Goal: Task Accomplishment & Management: Manage account settings

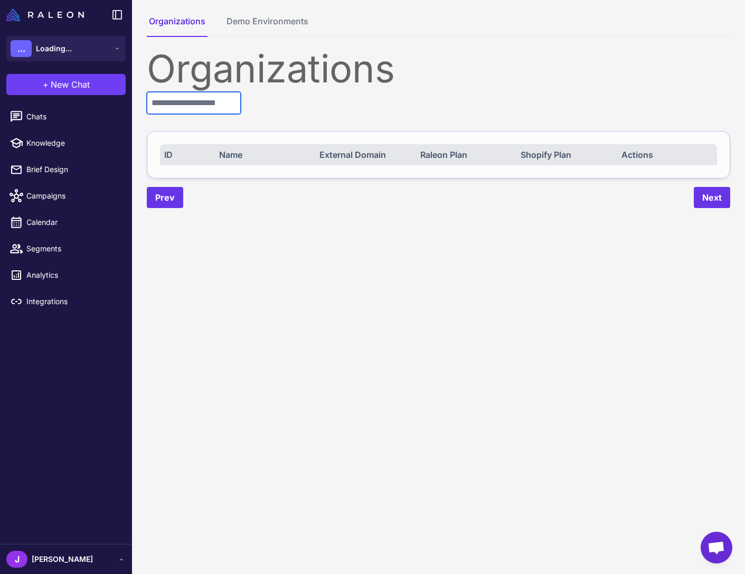
click at [198, 103] on input "text" at bounding box center [194, 103] width 94 height 22
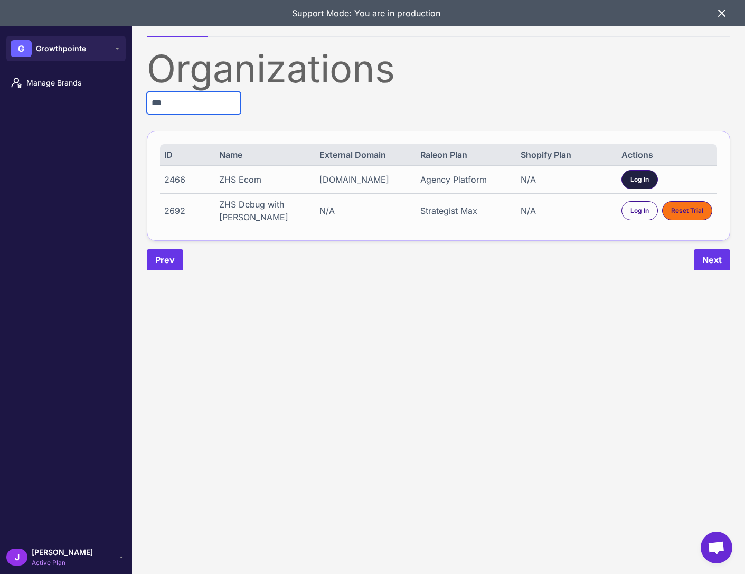
type input "***"
click at [640, 178] on span "Log In" at bounding box center [639, 180] width 18 height 10
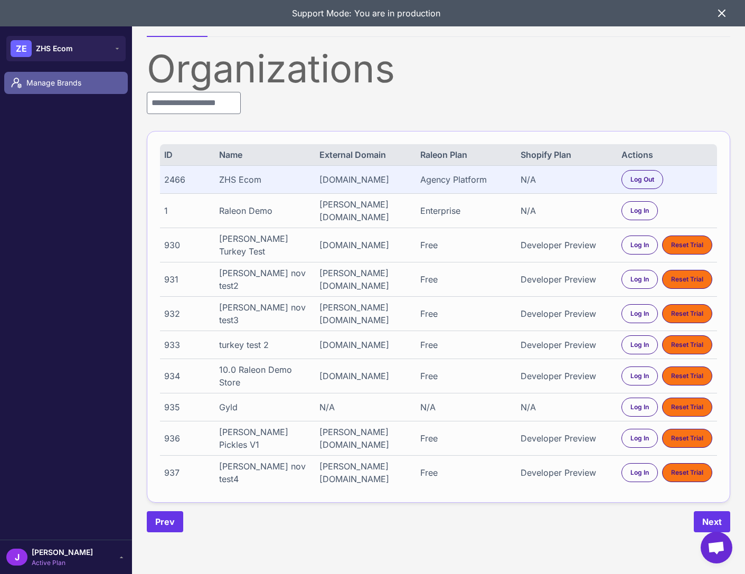
click at [51, 83] on span "Manage Brands" at bounding box center [72, 83] width 93 height 12
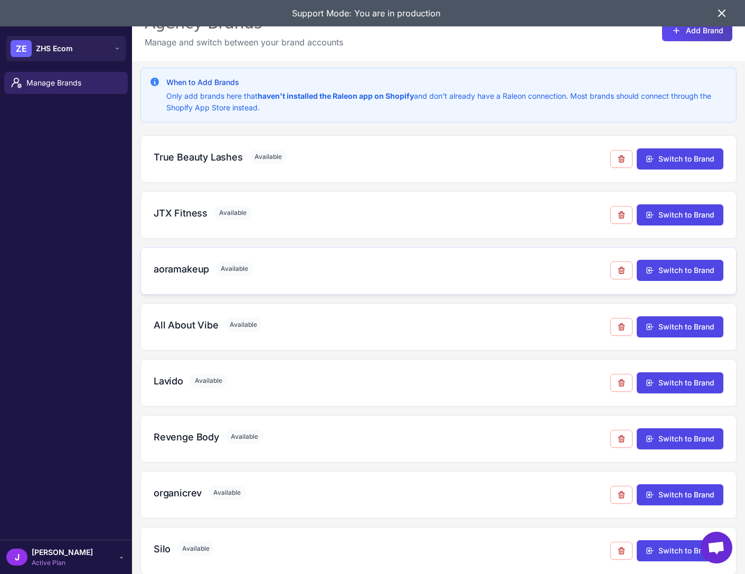
click at [171, 265] on h3 "aoramakeup" at bounding box center [181, 269] width 55 height 14
click at [182, 270] on h3 "aoramakeup" at bounding box center [181, 269] width 55 height 14
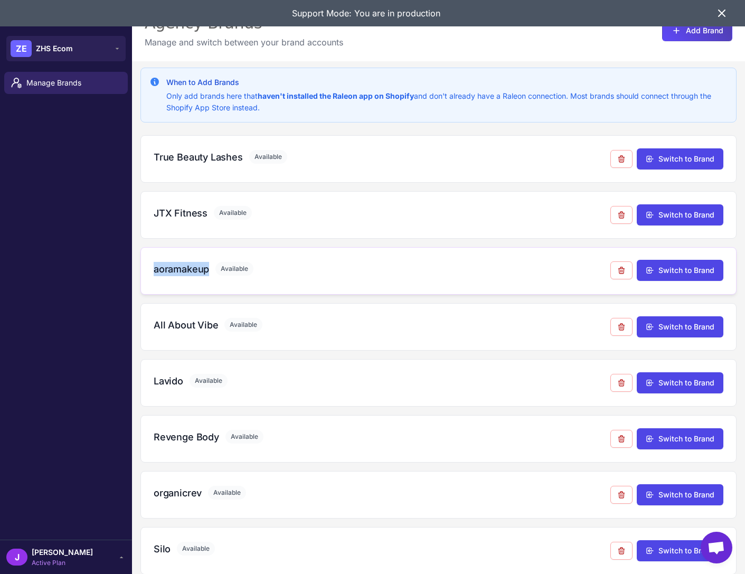
click at [182, 270] on h3 "aoramakeup" at bounding box center [181, 269] width 55 height 14
click at [185, 269] on h3 "aoramakeup" at bounding box center [181, 269] width 55 height 14
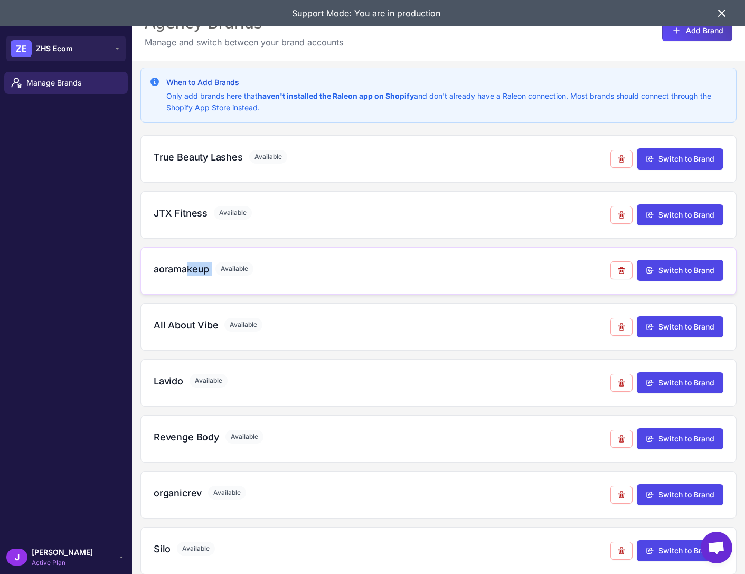
click at [186, 270] on h3 "aoramakeup" at bounding box center [181, 269] width 55 height 14
click at [170, 496] on h3 "organicrev" at bounding box center [178, 493] width 48 height 14
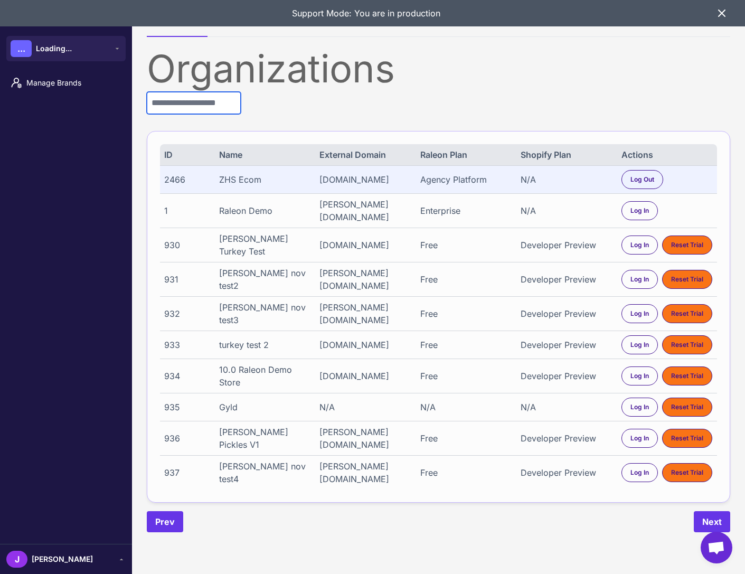
click at [180, 107] on input "text" at bounding box center [194, 103] width 94 height 22
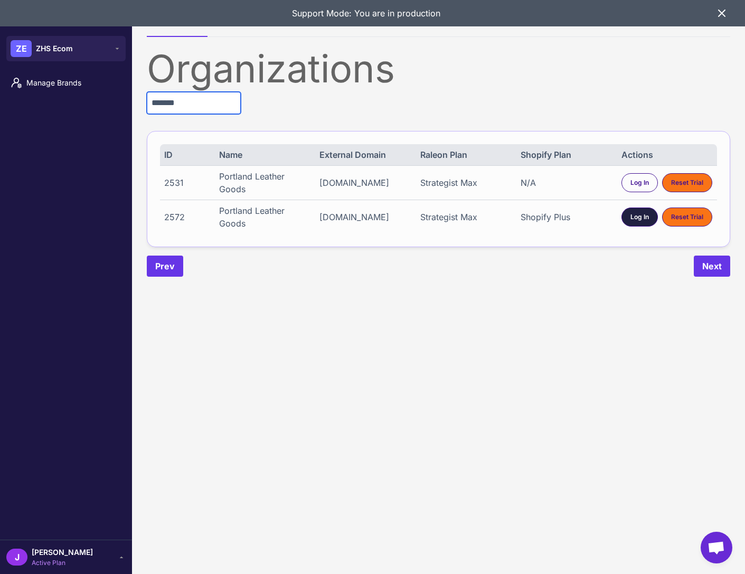
type input "*******"
click at [645, 222] on div "Log In" at bounding box center [639, 216] width 36 height 19
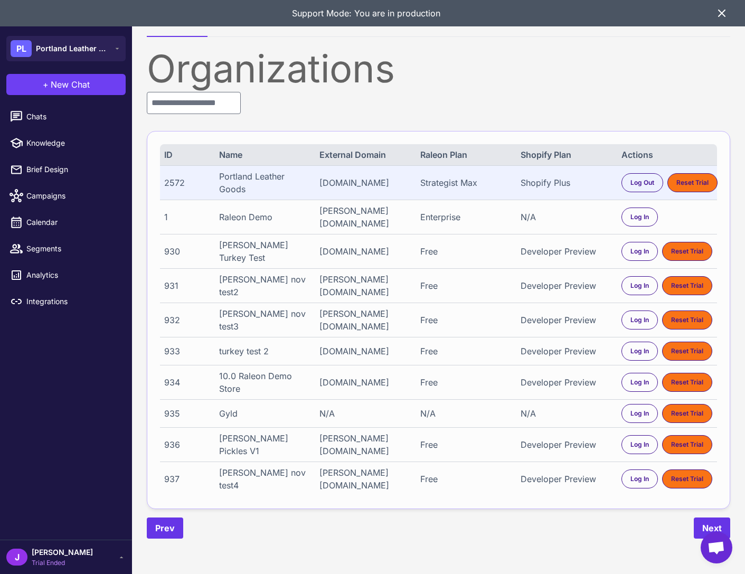
click at [721, 16] on icon at bounding box center [721, 13] width 13 height 13
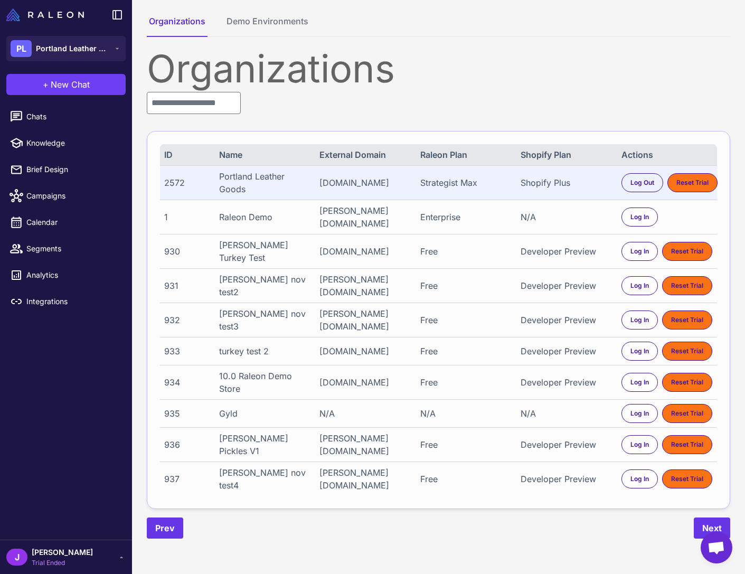
click at [722, 20] on nav "Organizations Demo Environments" at bounding box center [438, 26] width 583 height 22
click at [354, 73] on div "Organizations" at bounding box center [438, 69] width 583 height 38
click at [353, 71] on div "Organizations" at bounding box center [438, 69] width 583 height 38
click at [338, 75] on div "Organizations" at bounding box center [438, 69] width 583 height 38
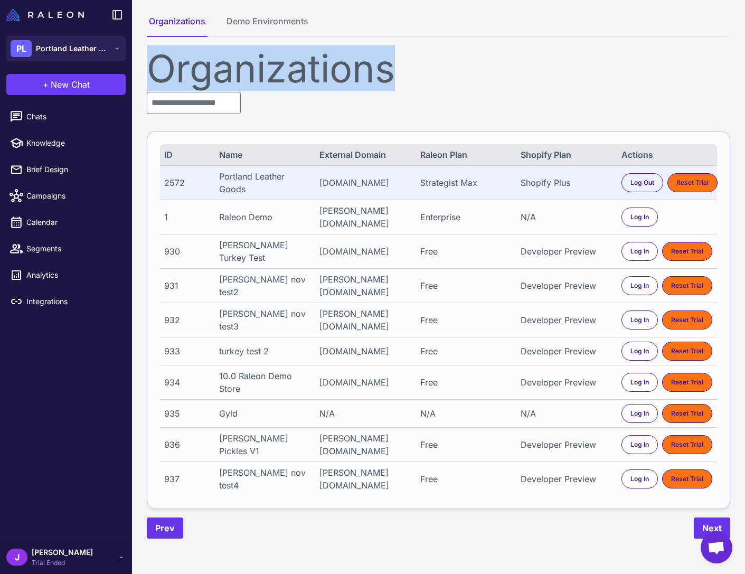
click at [338, 75] on div "Organizations" at bounding box center [438, 69] width 583 height 38
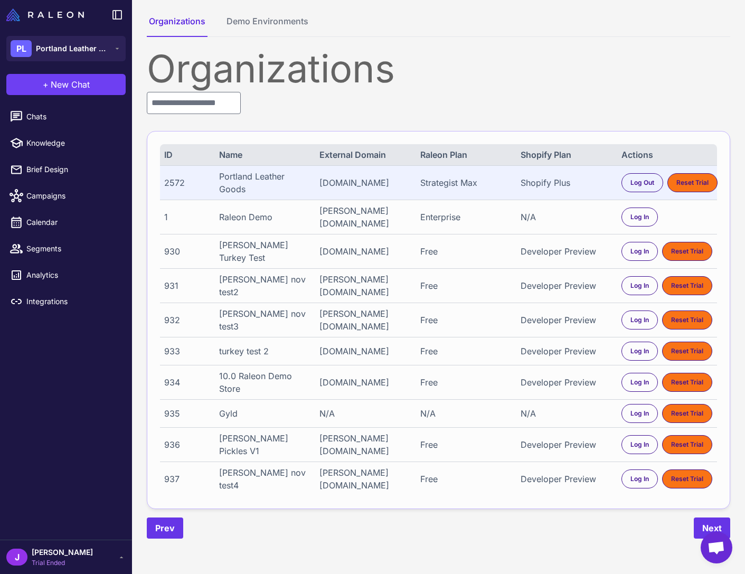
click at [430, 95] on div "Organizations ID Name External Domain Raleon Plan Shopify Plan Actions 2572 Por…" at bounding box center [438, 294] width 583 height 489
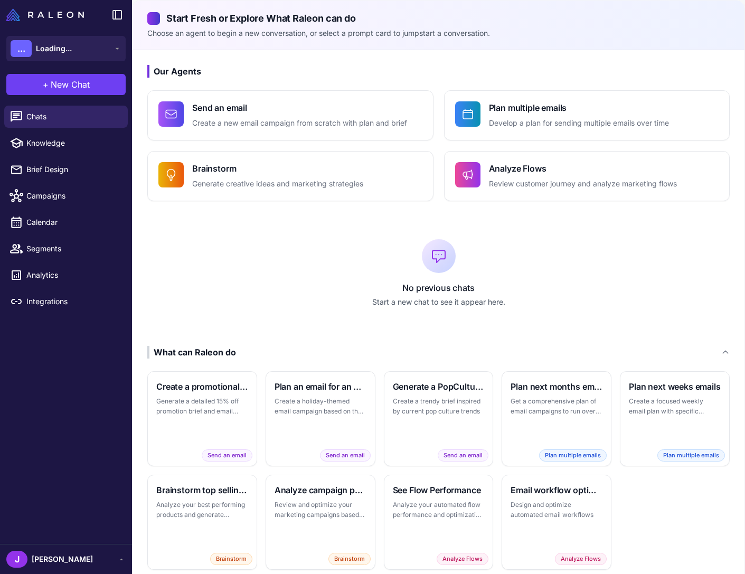
click at [52, 562] on div "[PERSON_NAME]" at bounding box center [65, 559] width 119 height 17
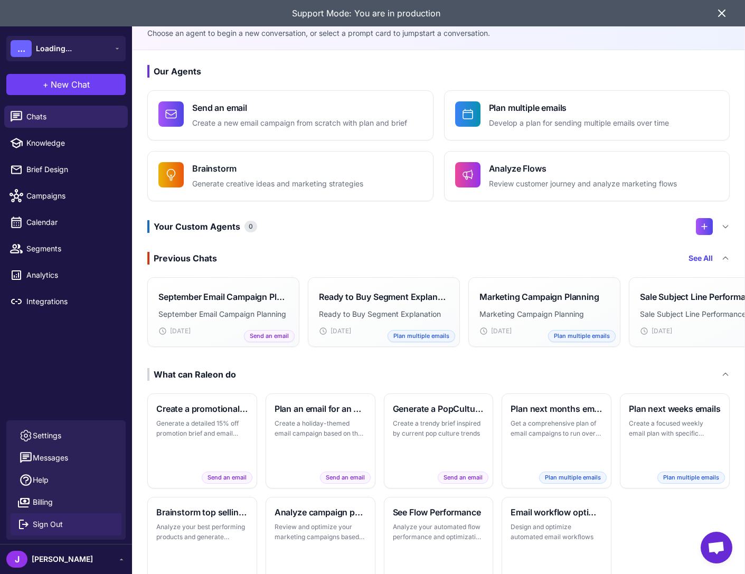
click at [49, 524] on span "Sign Out" at bounding box center [48, 524] width 30 height 12
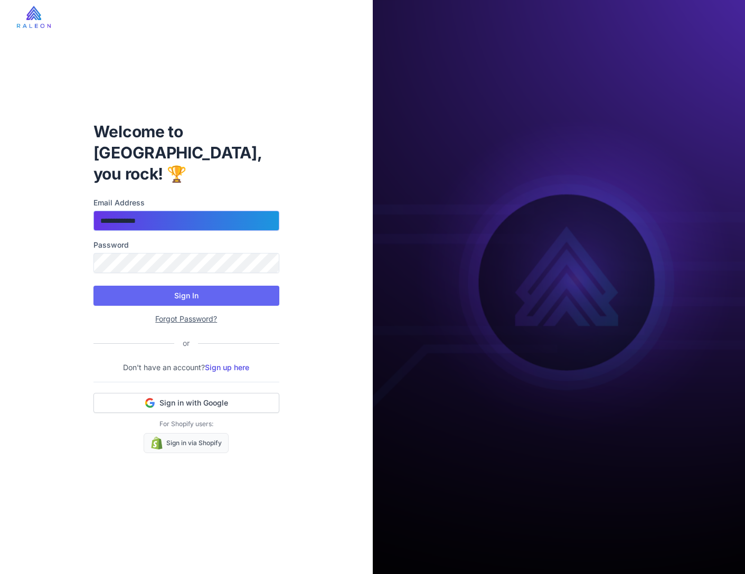
click at [175, 212] on input "**********" at bounding box center [186, 221] width 186 height 20
type input "**********"
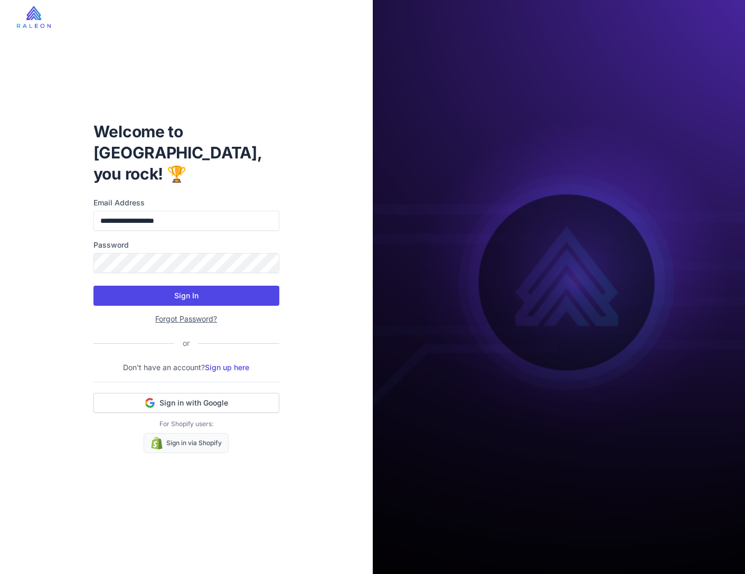
click at [191, 286] on button "Sign In" at bounding box center [186, 296] width 186 height 20
